Goal: Answer question/provide support: Share knowledge or assist other users

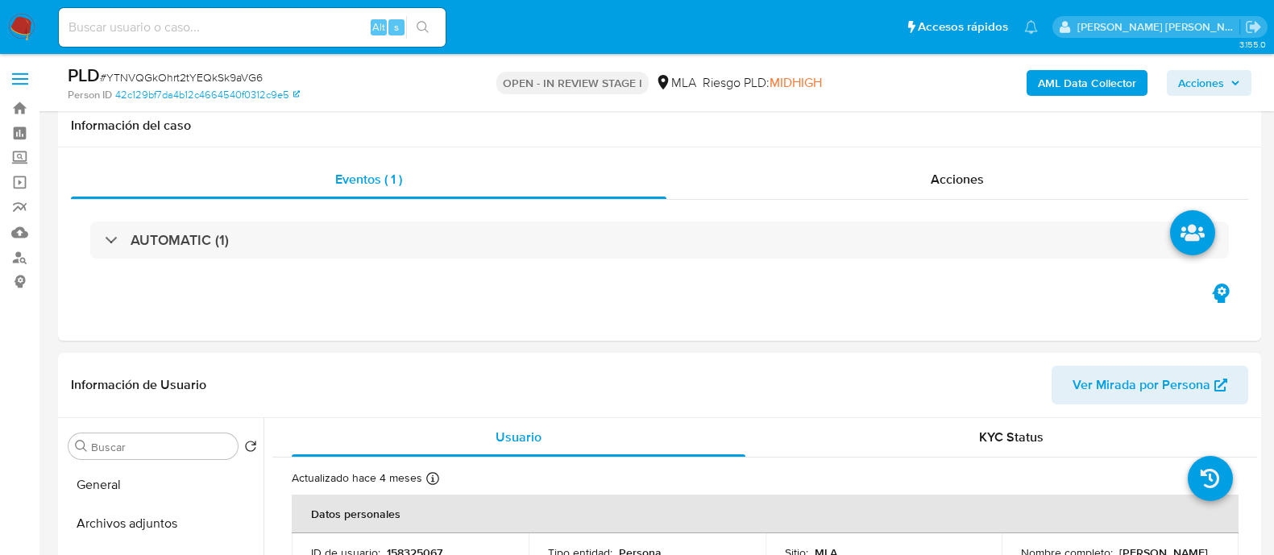
select select "10"
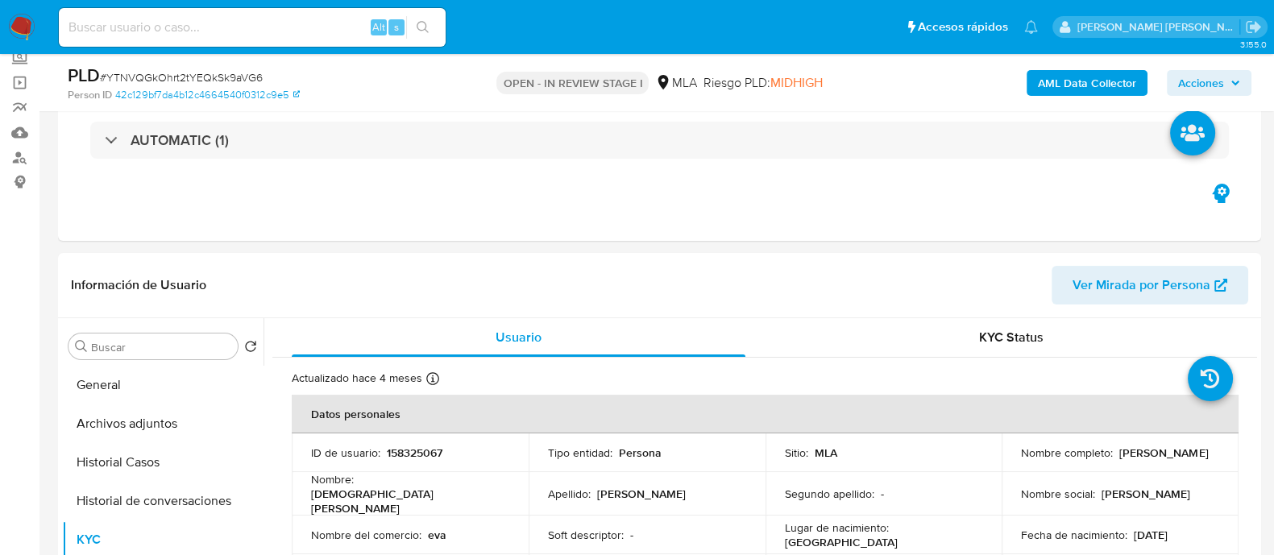
scroll to position [259, 0]
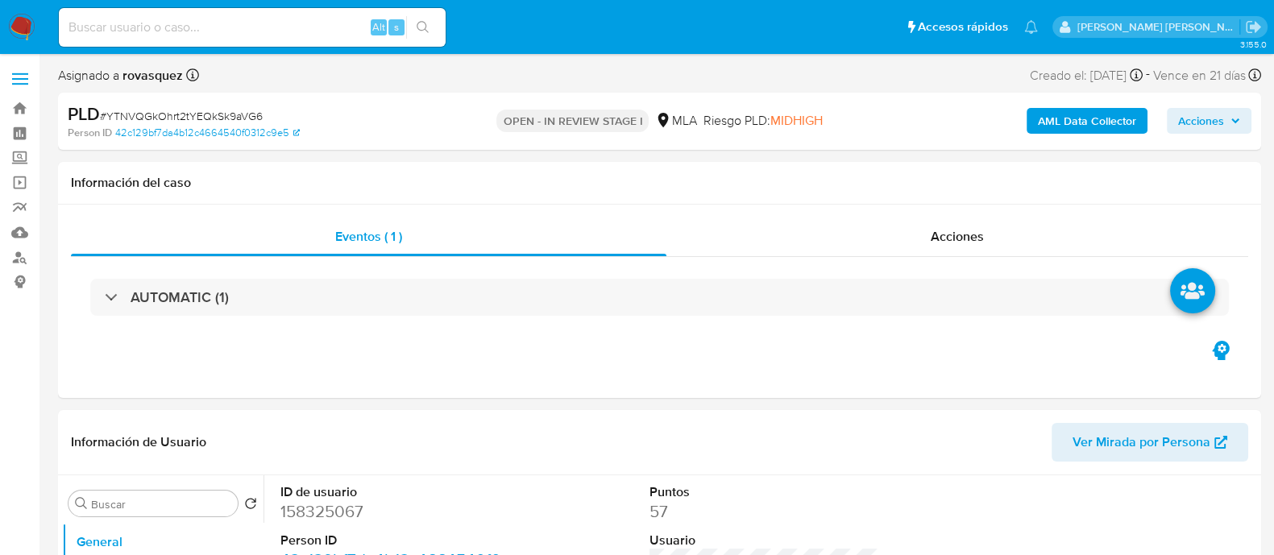
select select "10"
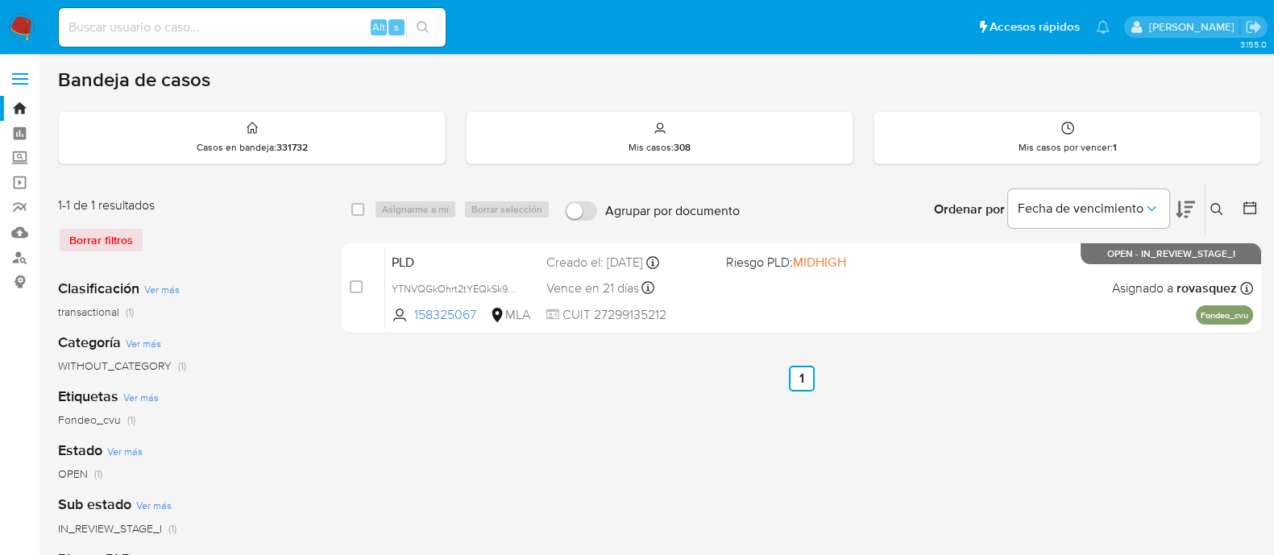
click at [650, 456] on div "select-all-cases-checkbox Asignarme a mí Borrar selección Agrupar por documento…" at bounding box center [802, 538] width 920 height 708
